Goal: Check status

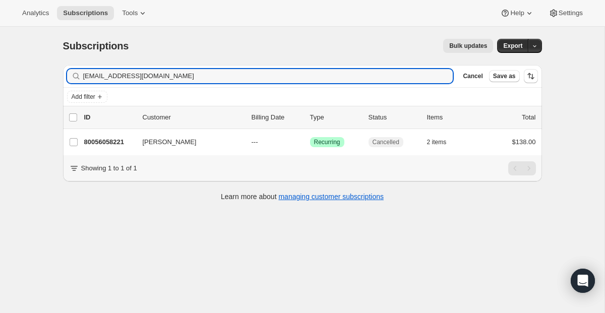
click at [0, 51] on html "Analytics Subscriptions Tools Help Settings Skip to content Subscriptions. This…" at bounding box center [302, 156] width 605 height 313
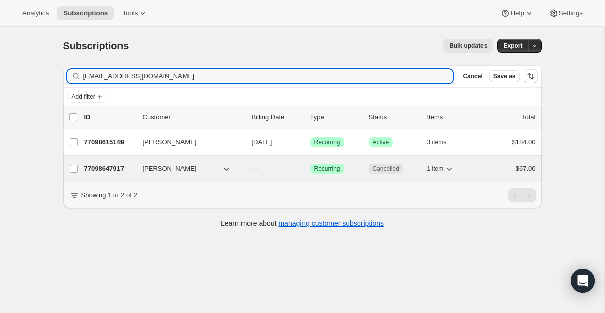
type input "[EMAIL_ADDRESS][DOMAIN_NAME]"
click at [321, 173] on span "Recurring" at bounding box center [327, 169] width 26 height 8
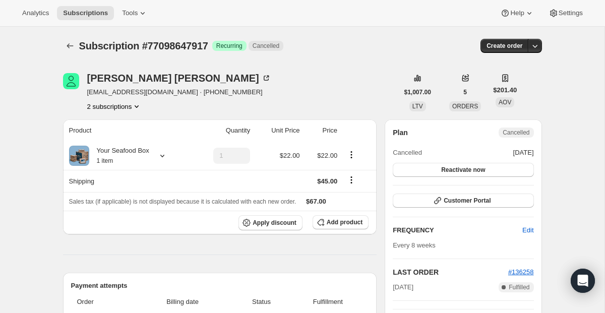
click at [134, 103] on button "2 subscriptions" at bounding box center [114, 106] width 55 height 10
click at [129, 121] on span "77098615149" at bounding box center [114, 125] width 70 height 10
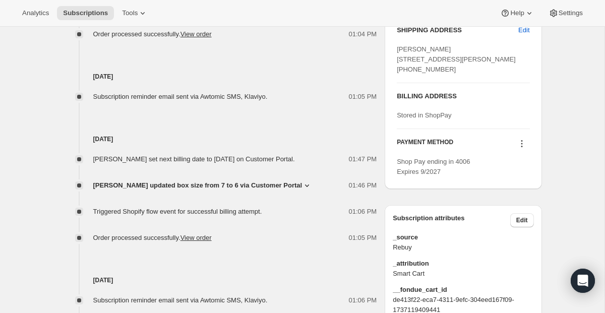
scroll to position [518, 0]
